Goal: Navigation & Orientation: Find specific page/section

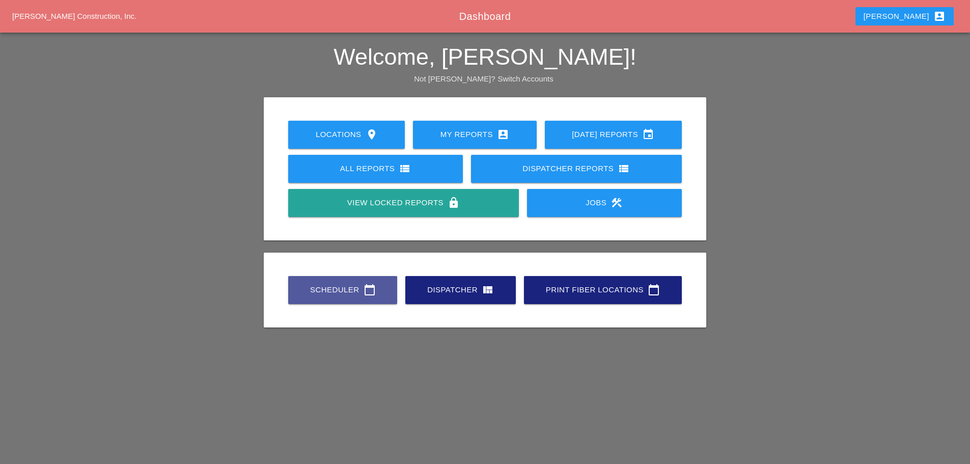
click at [366, 300] on link "Scheduler calendar_today" at bounding box center [342, 290] width 109 height 28
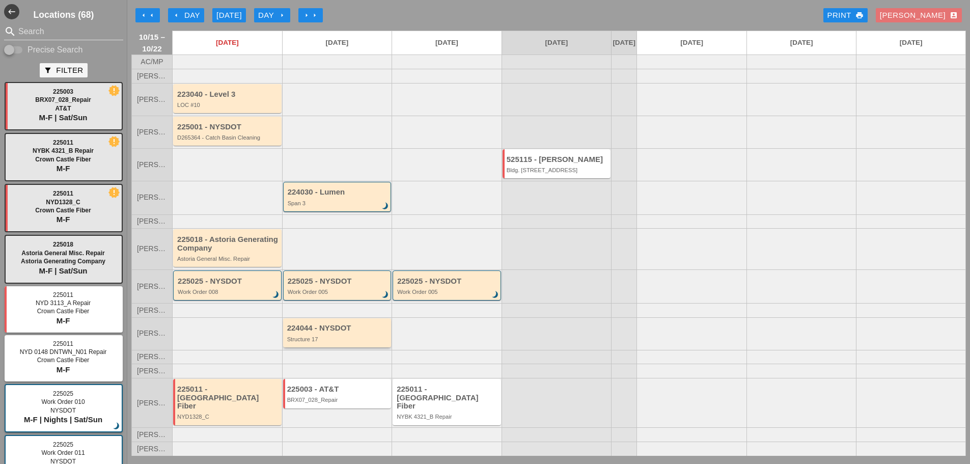
click at [319, 342] on div "224044 - NYSDOT Structure 17" at bounding box center [338, 333] width 102 height 18
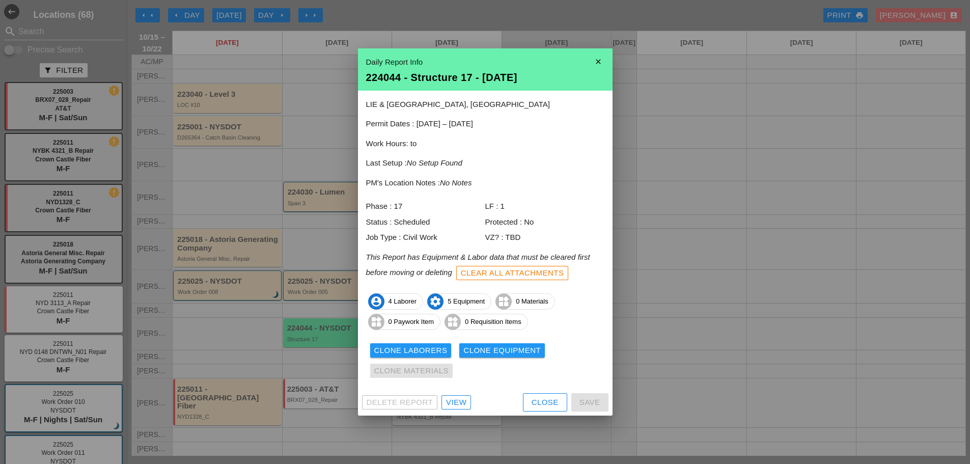
click at [594, 64] on icon "close" at bounding box center [598, 61] width 20 height 20
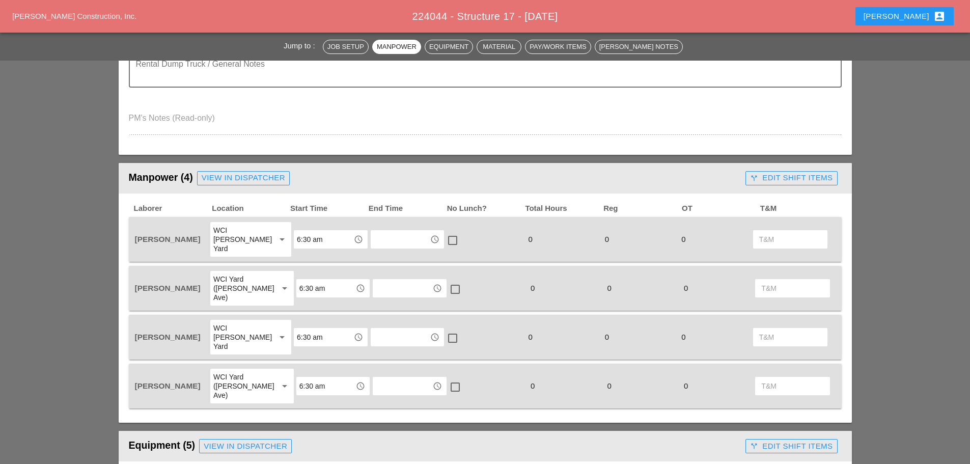
scroll to position [407, 0]
